Goal: Task Accomplishment & Management: Use online tool/utility

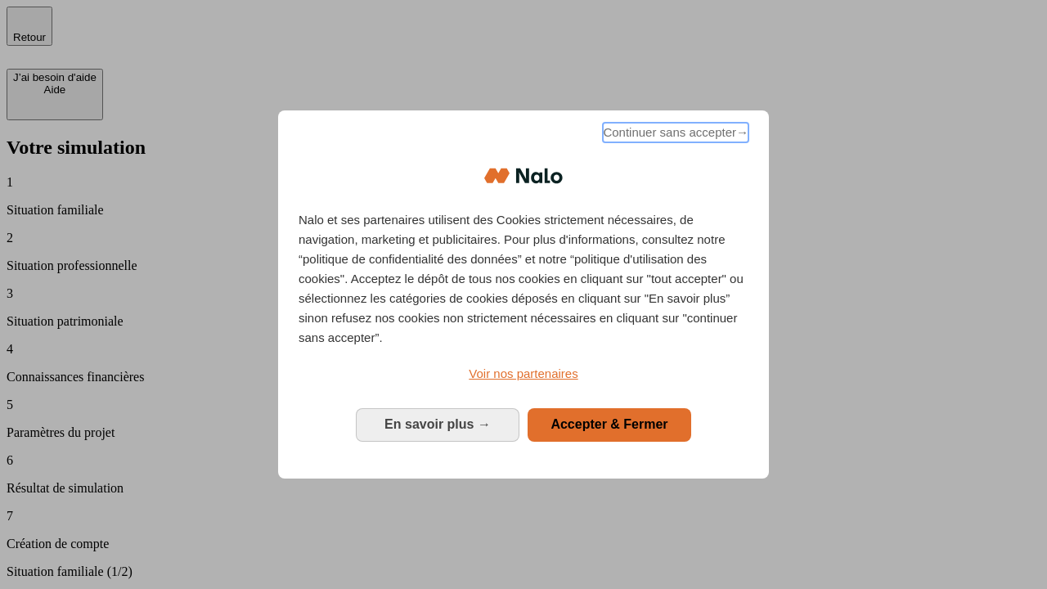
click at [674, 135] on span "Continuer sans accepter →" at bounding box center [676, 133] width 146 height 20
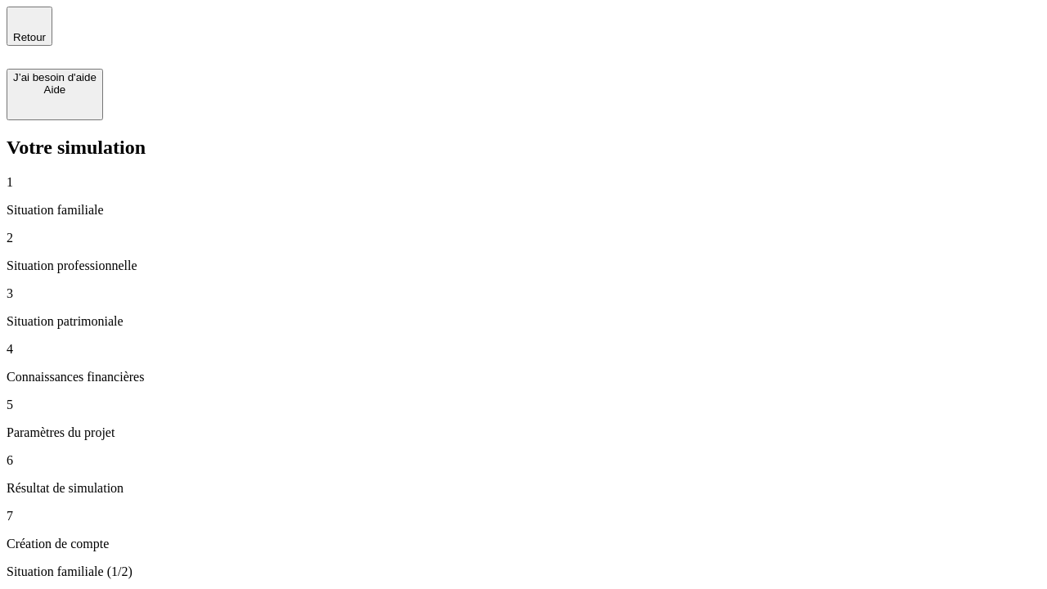
type input "30 000"
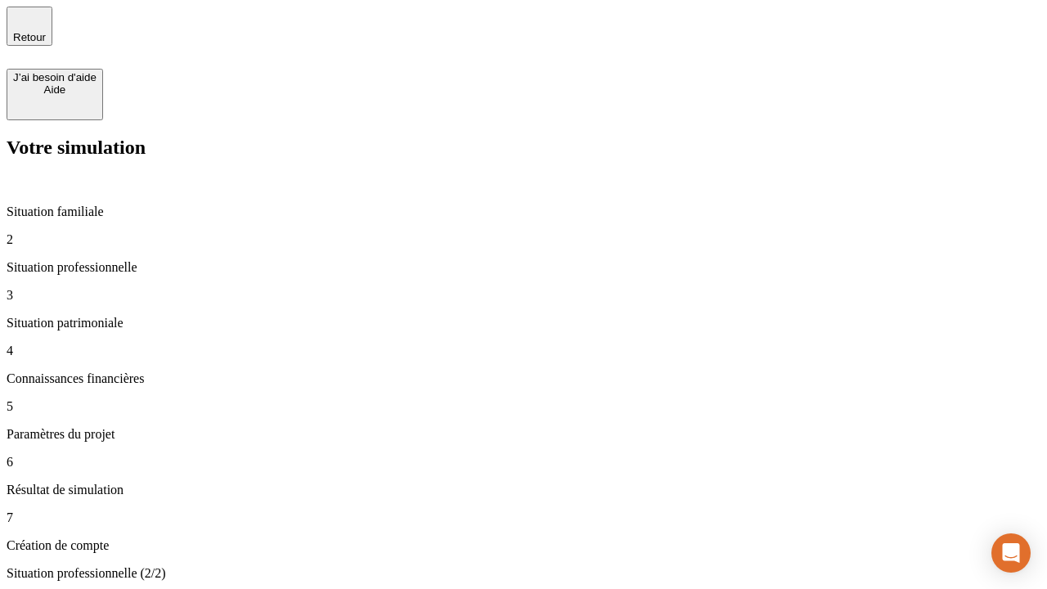
type input "40 000"
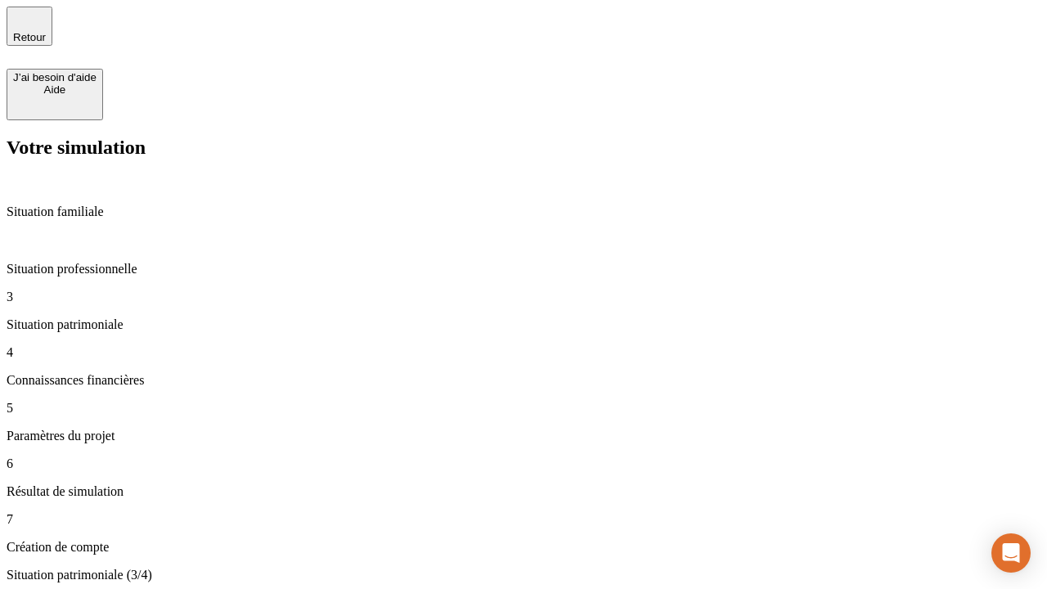
type input "1 100"
type input "20"
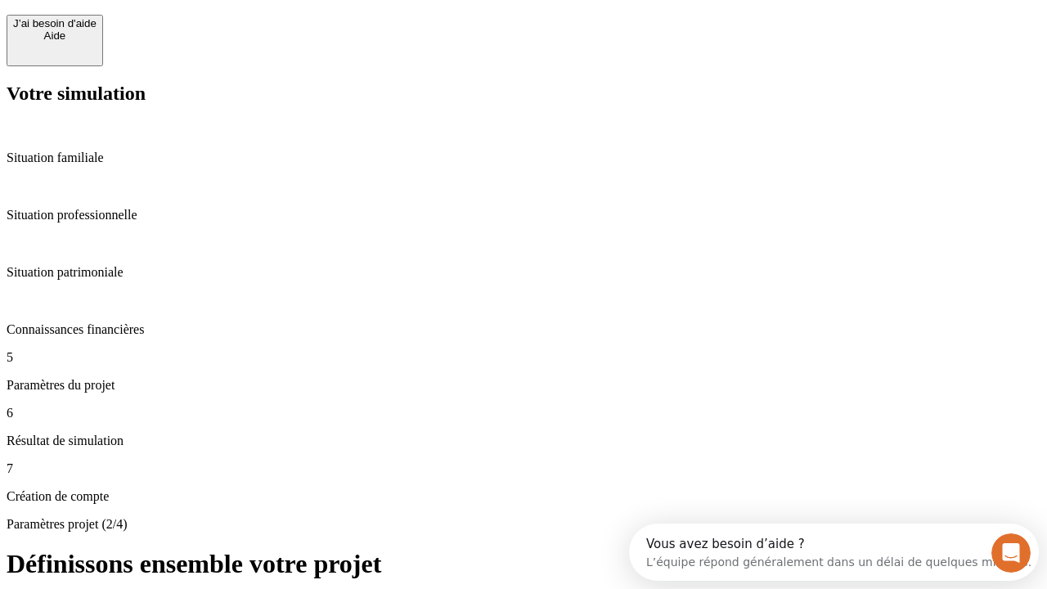
scroll to position [15, 0]
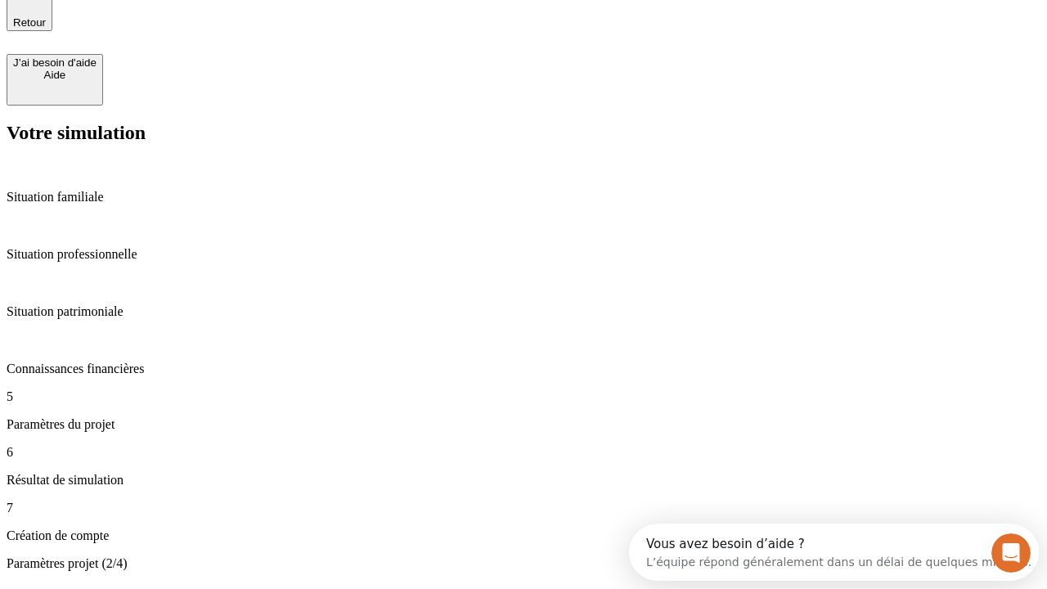
type input "40"
type input "62"
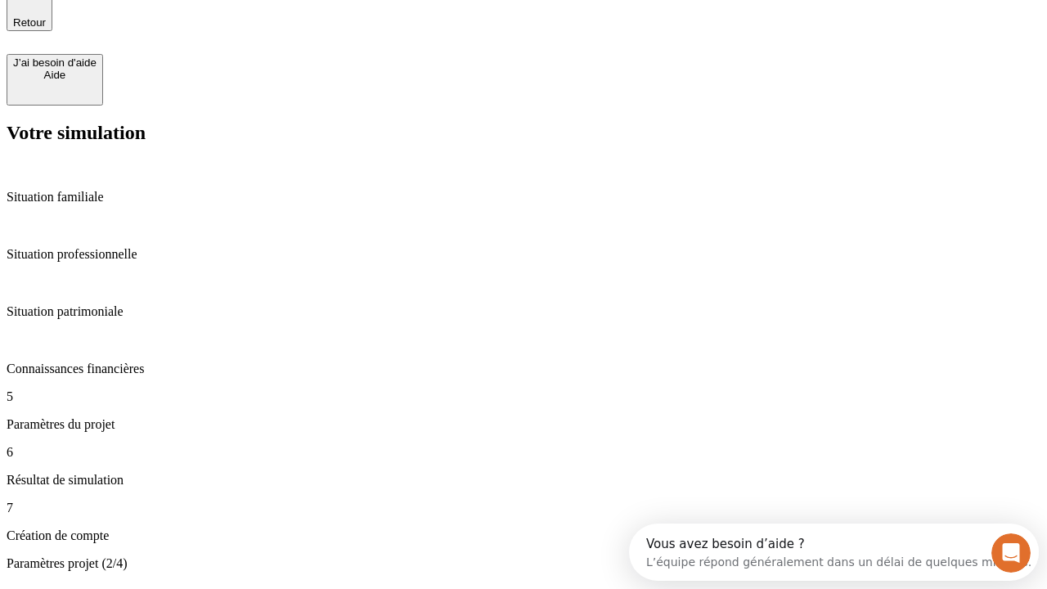
type input "50 000"
type input "640"
